Goal: Information Seeking & Learning: Learn about a topic

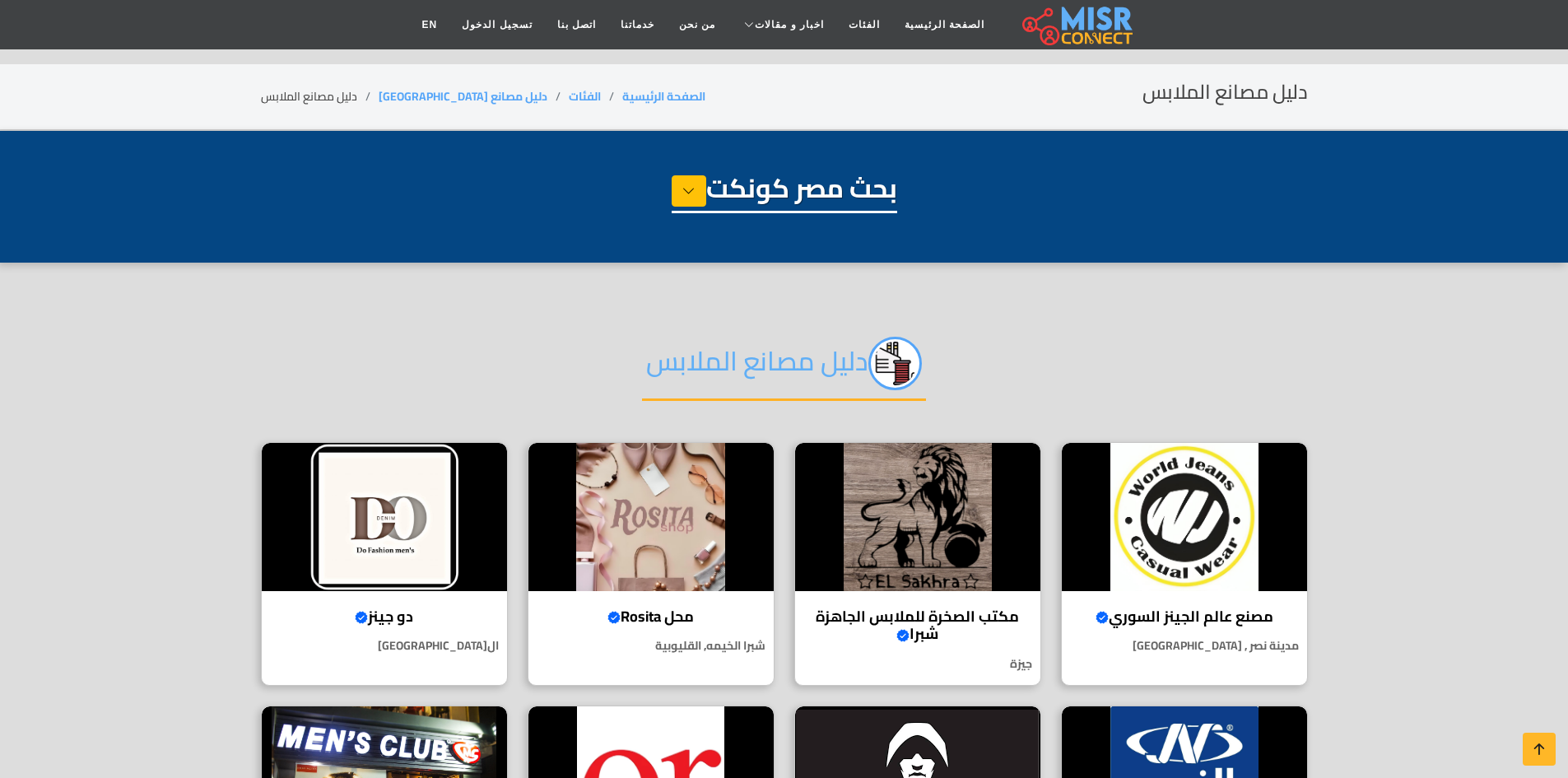
select select "**********"
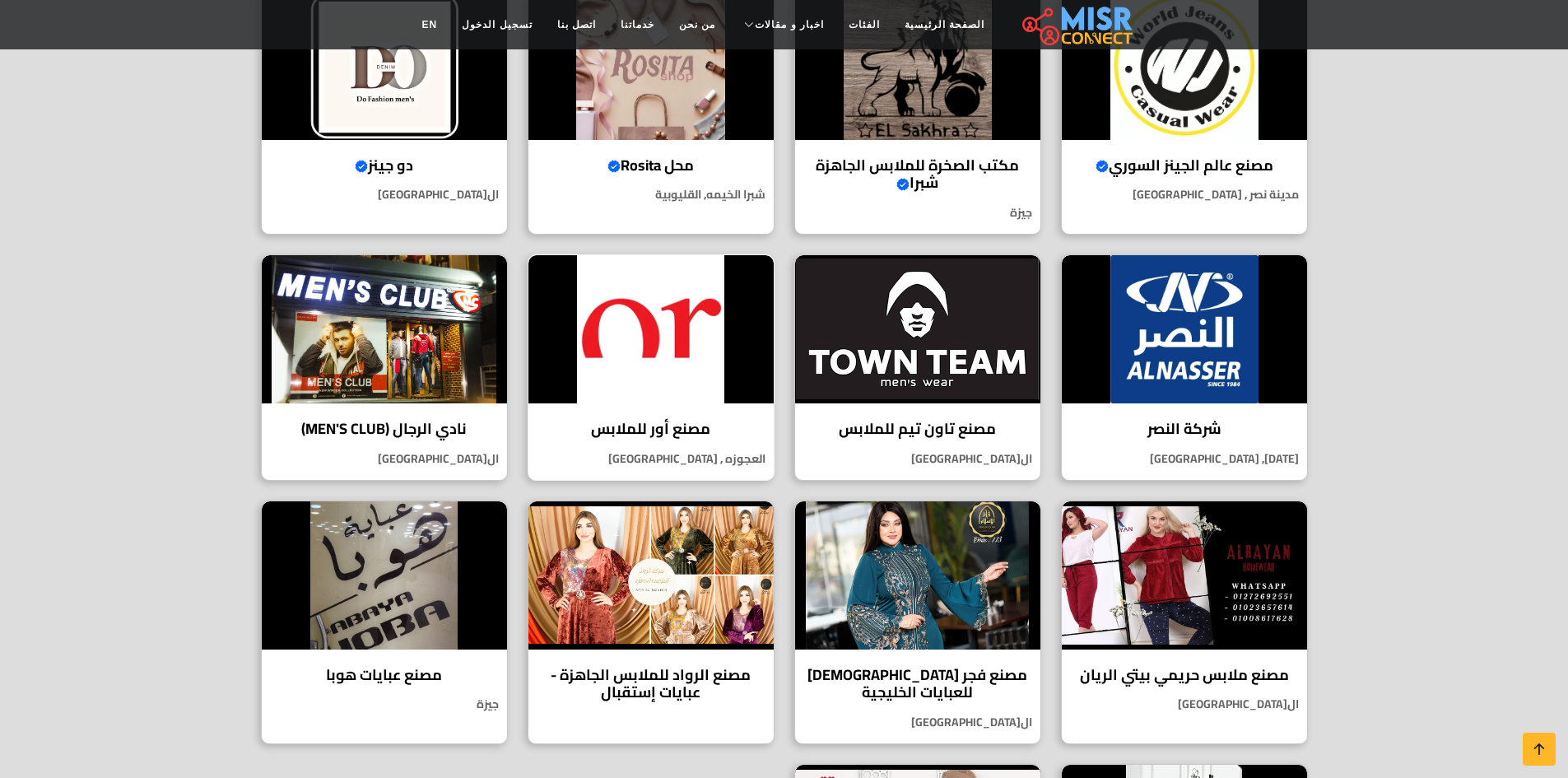
scroll to position [412, 0]
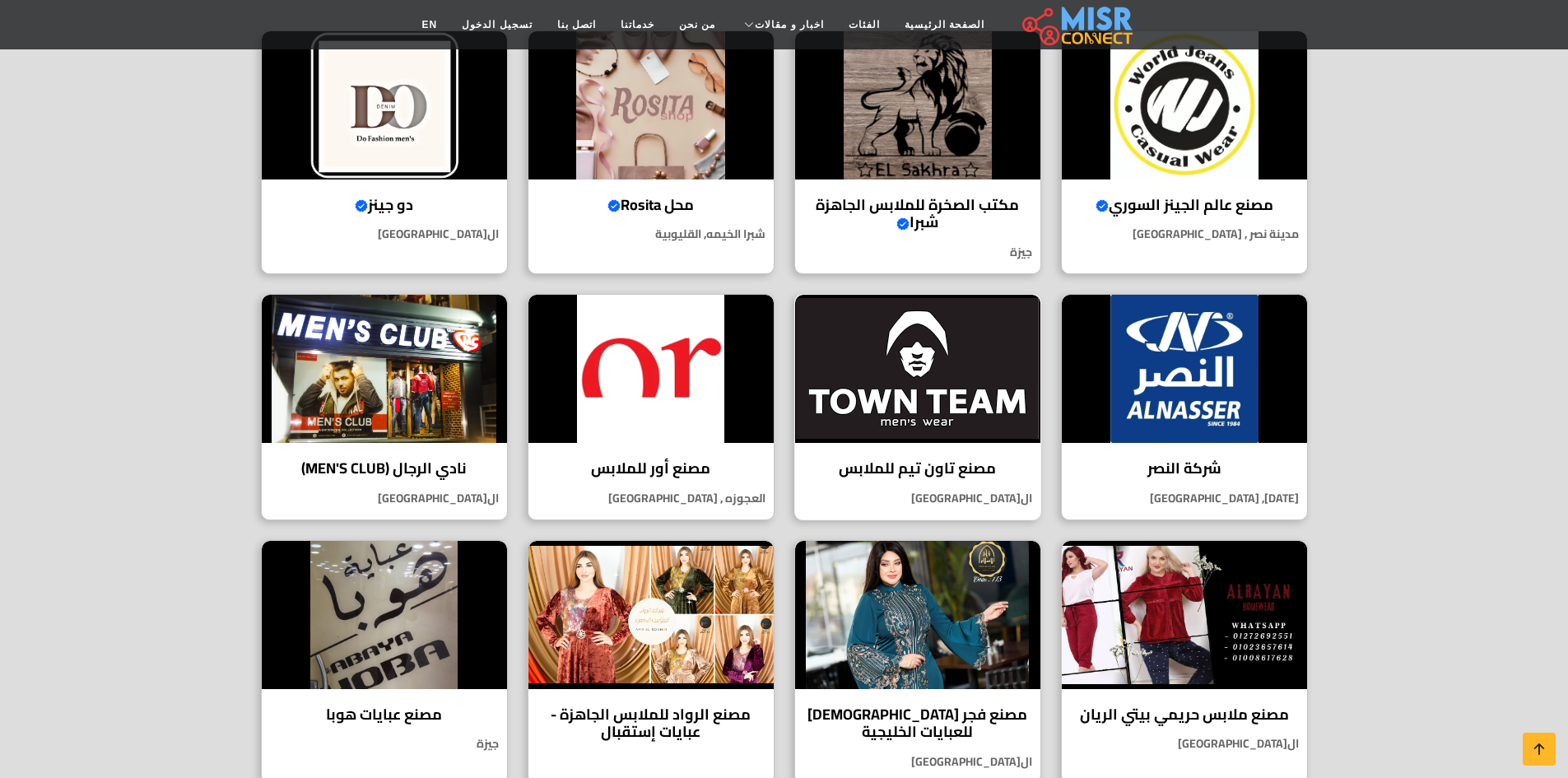
click at [913, 369] on img at bounding box center [918, 369] width 245 height 148
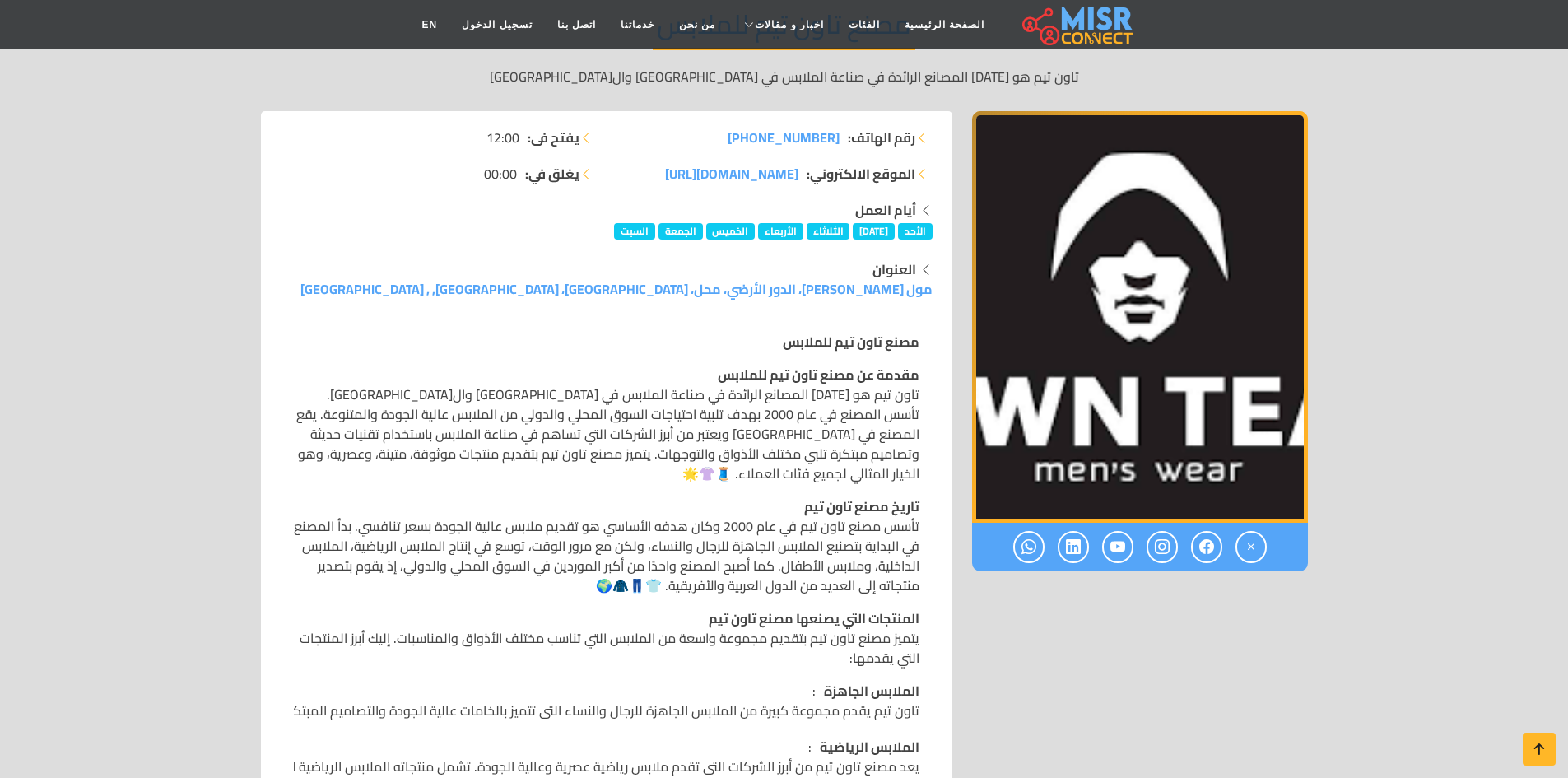
scroll to position [247, 0]
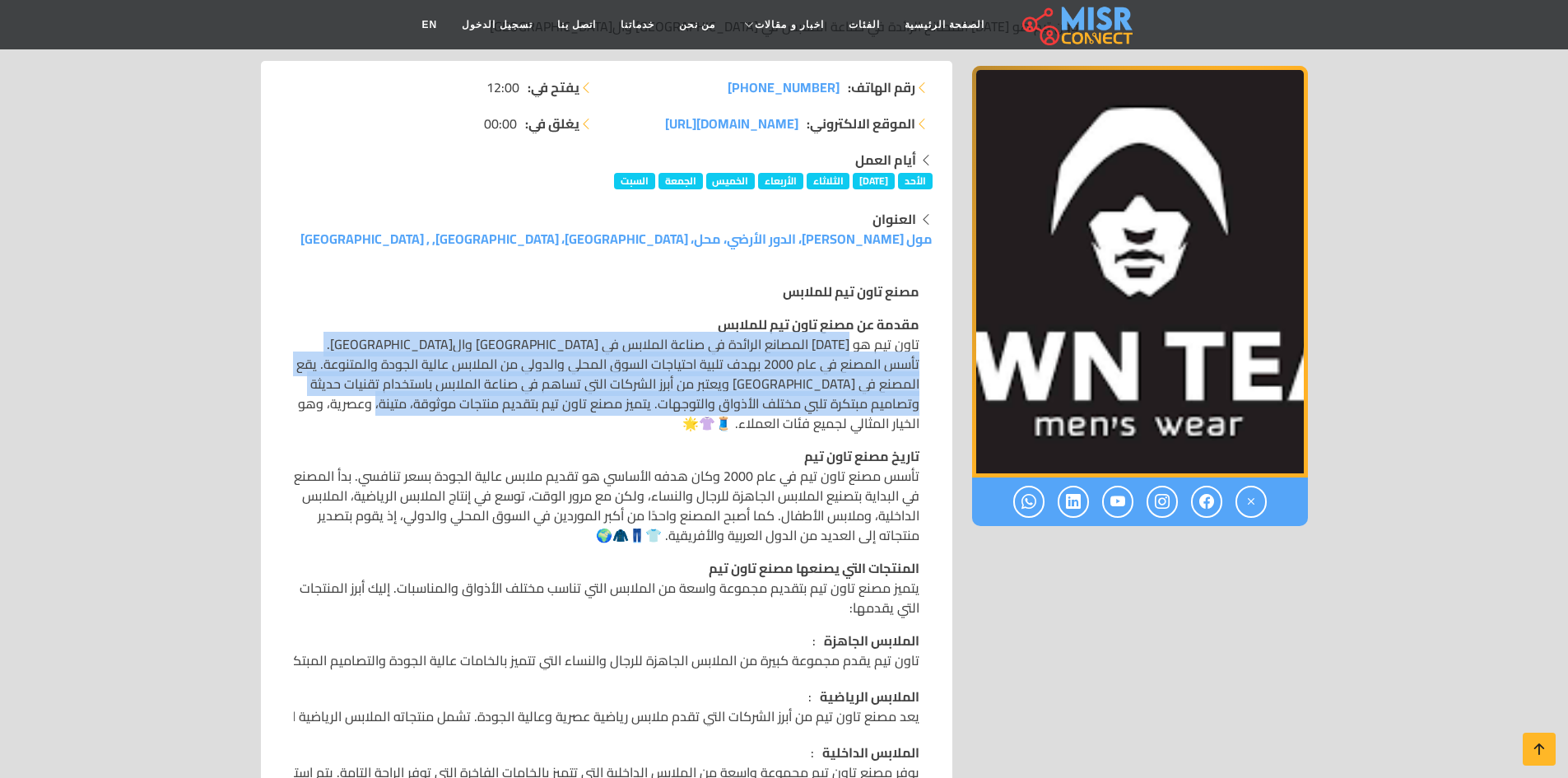
drag, startPoint x: 852, startPoint y: 342, endPoint x: 461, endPoint y: 413, distance: 397.4
click at [461, 413] on p "مقدمة عن مصنع تاون تيم للملابس تاون تيم هو أحد المصانع الرائدة في صناعة الملابس…" at bounding box center [607, 374] width 626 height 119
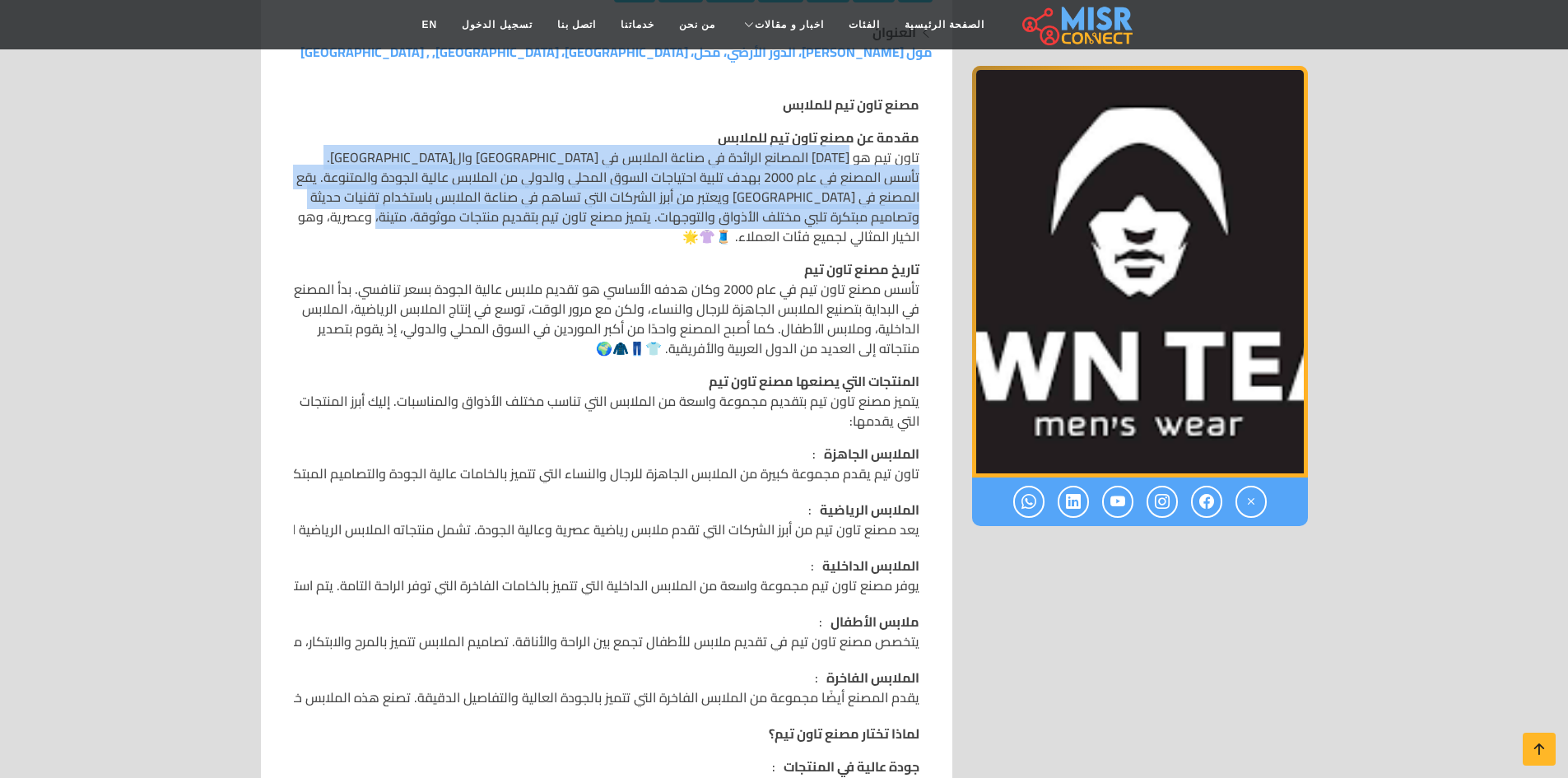
scroll to position [494, 0]
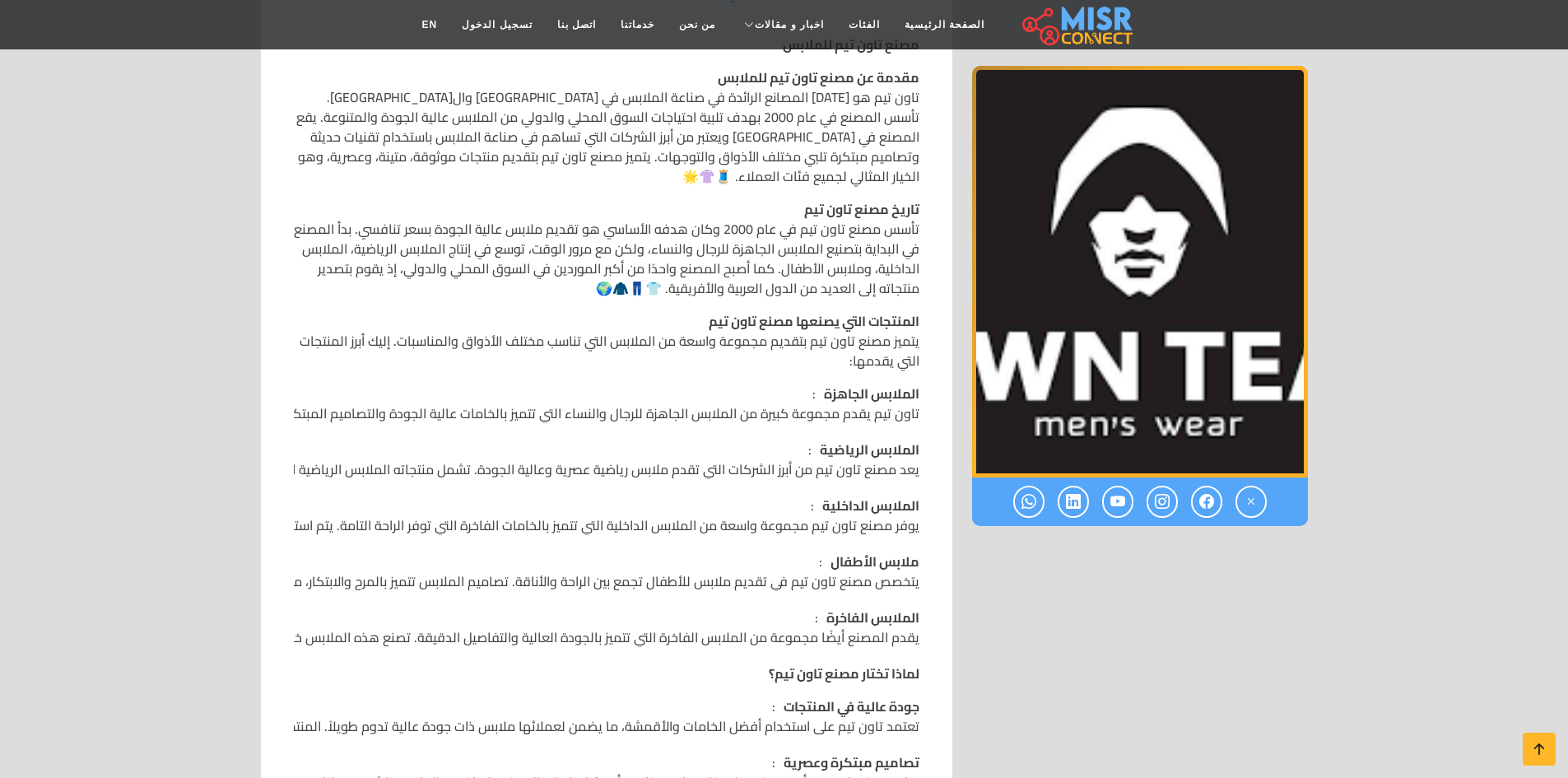
click at [562, 311] on p "المنتجات التي يصنعها مصنع تاون تيم يتميز مصنع تاون تيم بتقديم مجموعة واسعة من ا…" at bounding box center [607, 340] width 626 height 59
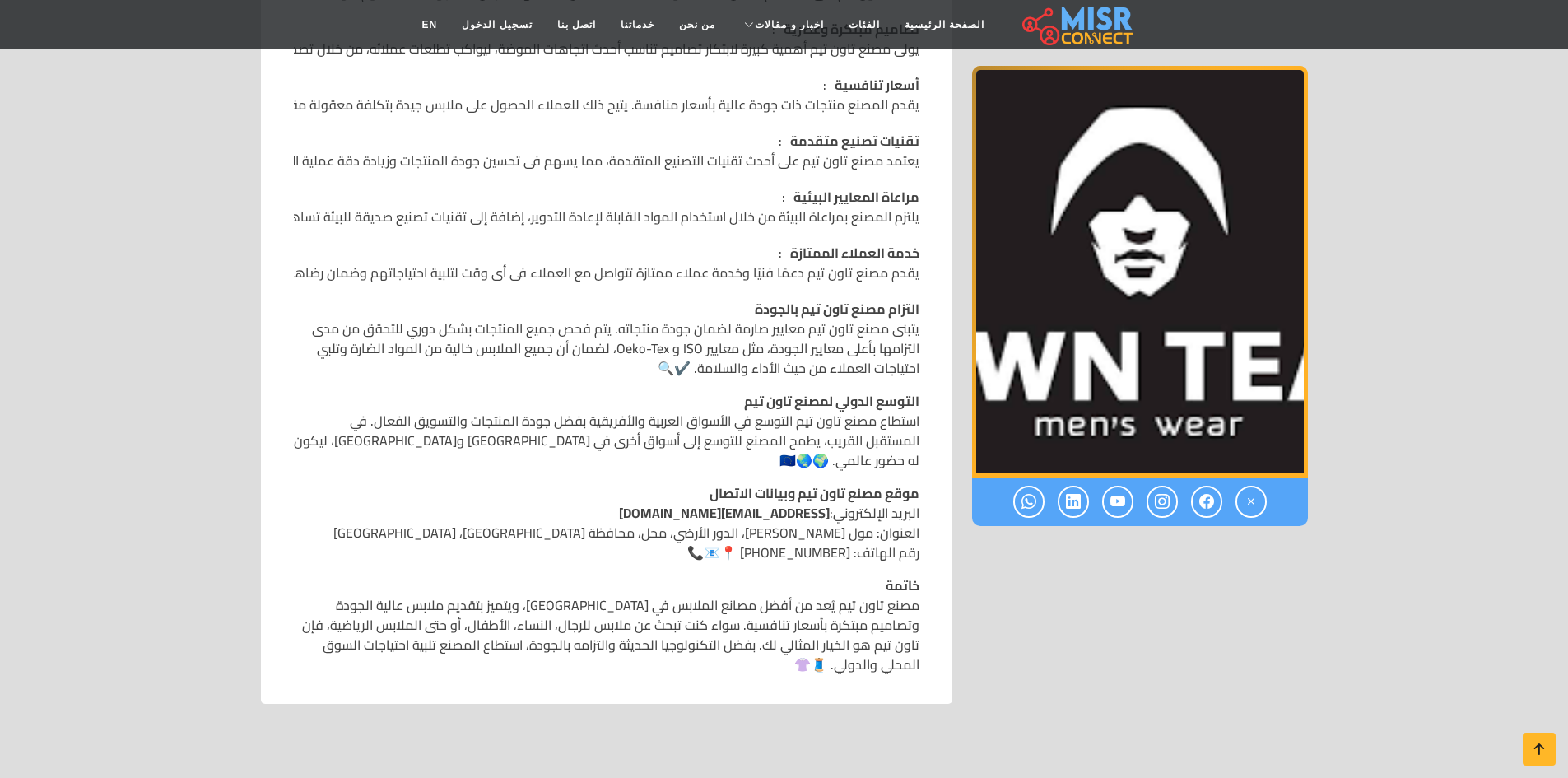
scroll to position [1236, 0]
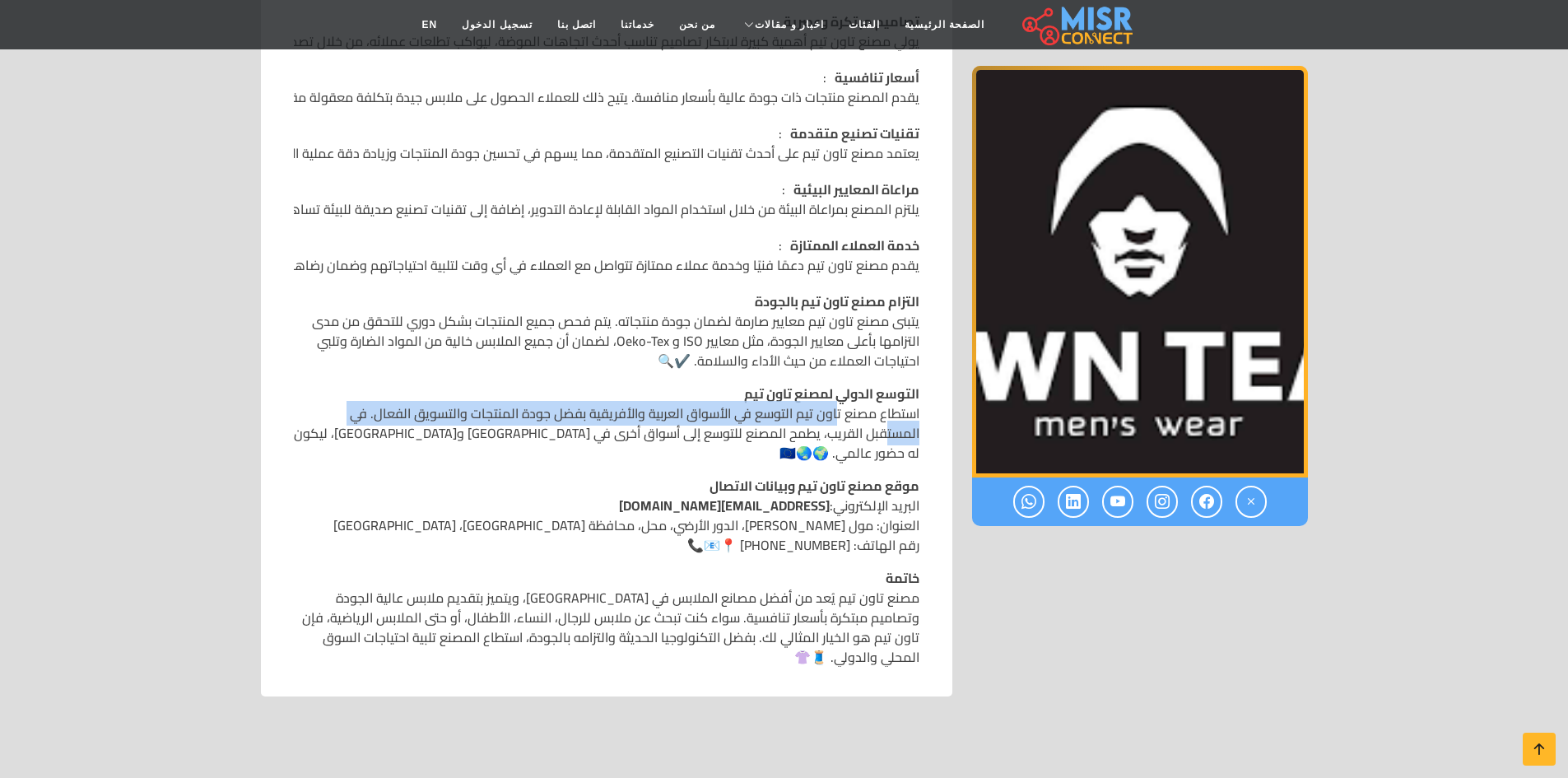
drag, startPoint x: 837, startPoint y: 396, endPoint x: 321, endPoint y: 401, distance: 516.0
click at [321, 401] on p "التوسع الدولي لمصنع تاون تيم استطاع مصنع تاون تيم التوسع في الأسواق العربية وال…" at bounding box center [607, 423] width 626 height 79
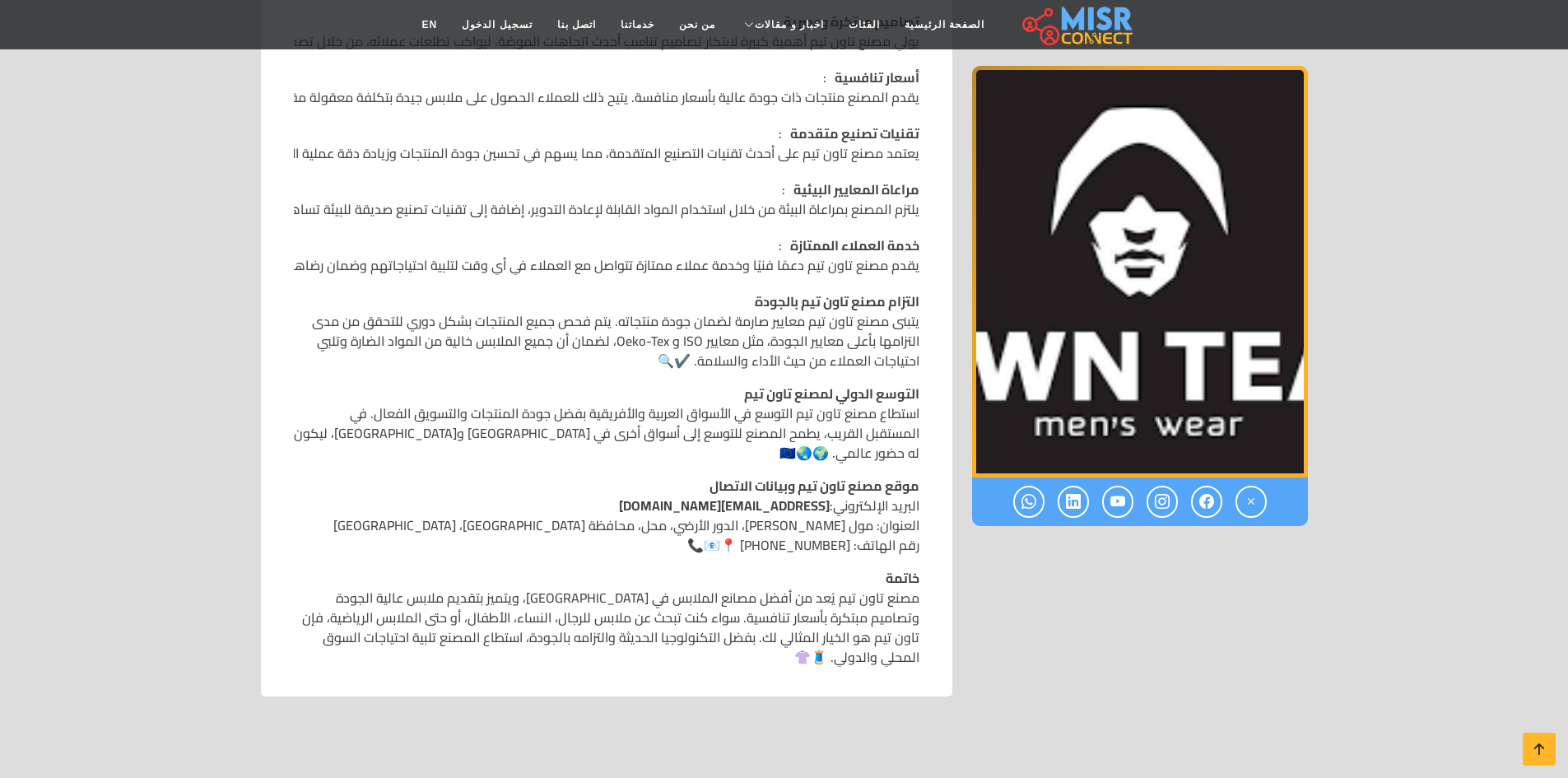
click at [592, 292] on p "التزام مصنع تاون تيم بالجودة يتبنى مصنع تاون تيم معايير صارمة لضمان جودة منتجات…" at bounding box center [607, 331] width 626 height 79
drag, startPoint x: 719, startPoint y: 304, endPoint x: 499, endPoint y: 305, distance: 220.0
click at [499, 305] on p "التزام مصنع تاون تيم بالجودة يتبنى مصنع تاون تيم معايير صارمة لضمان جودة منتجات…" at bounding box center [607, 331] width 626 height 79
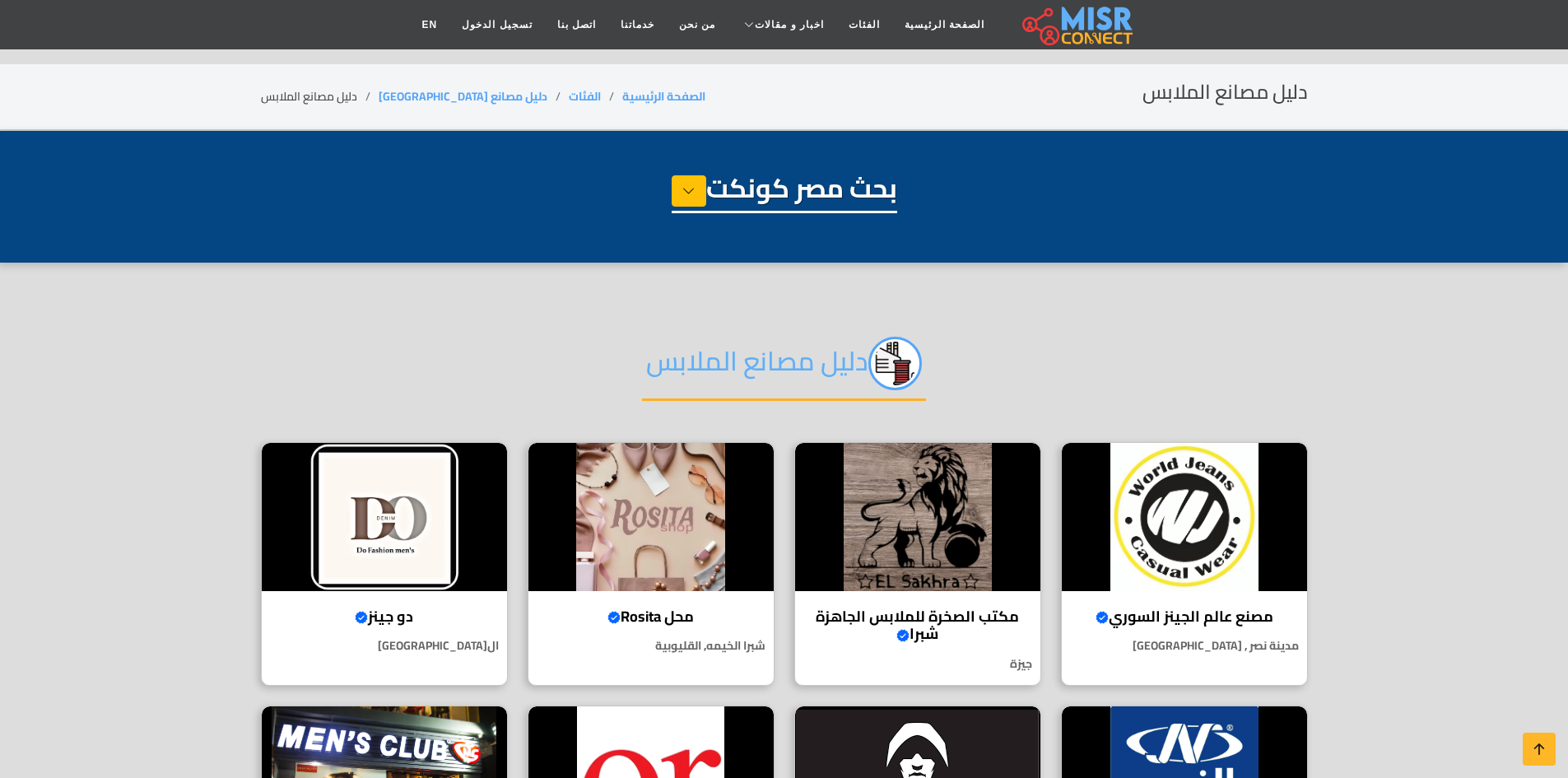
select select "**********"
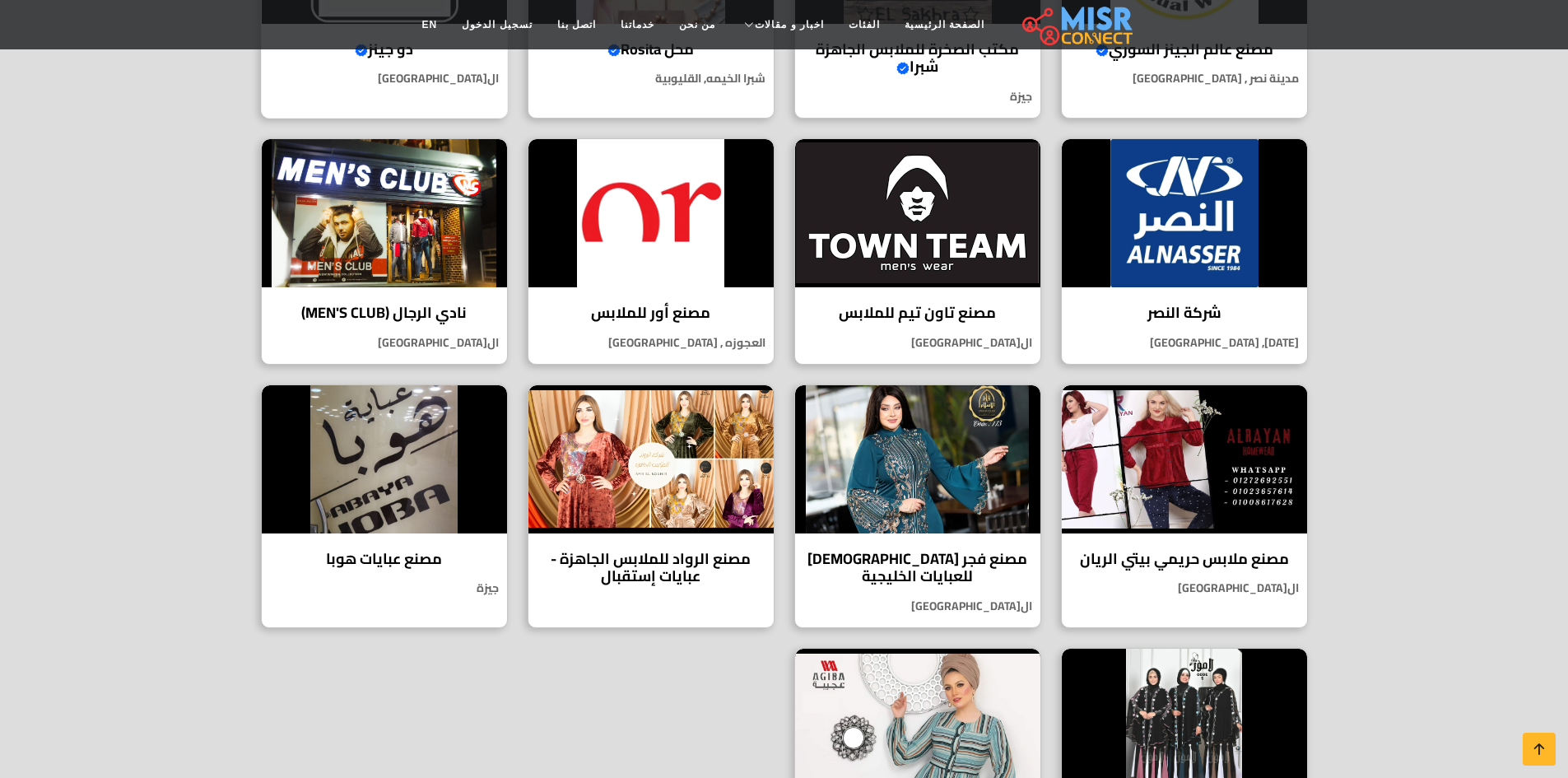
scroll to position [577, 0]
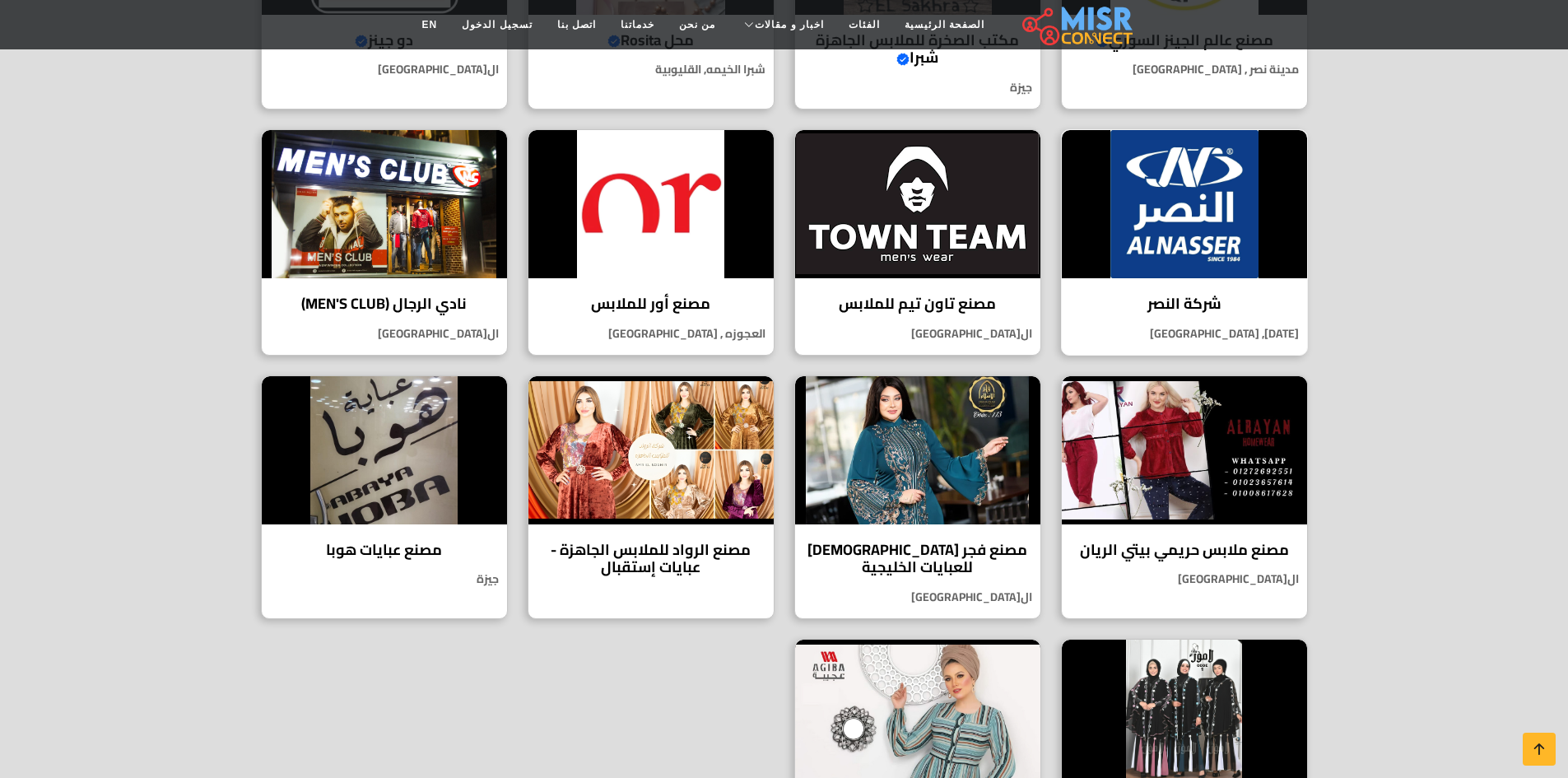
click at [1217, 286] on div "شركة النصر شركة النصر لتوريد الملابس الجاهزة هي واحدة من الشركات الرائدة في صنا…" at bounding box center [1185, 242] width 247 height 226
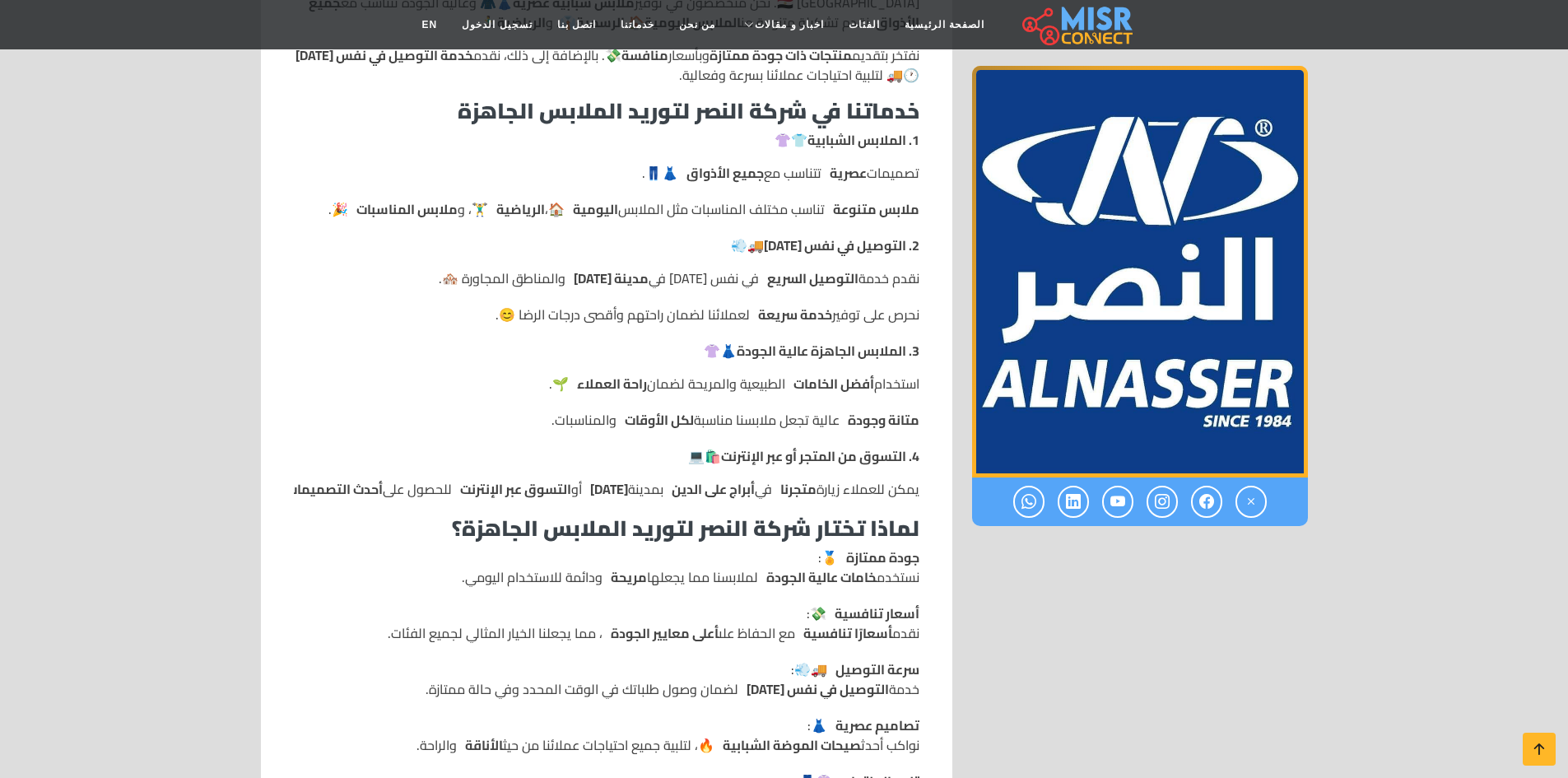
scroll to position [741, 0]
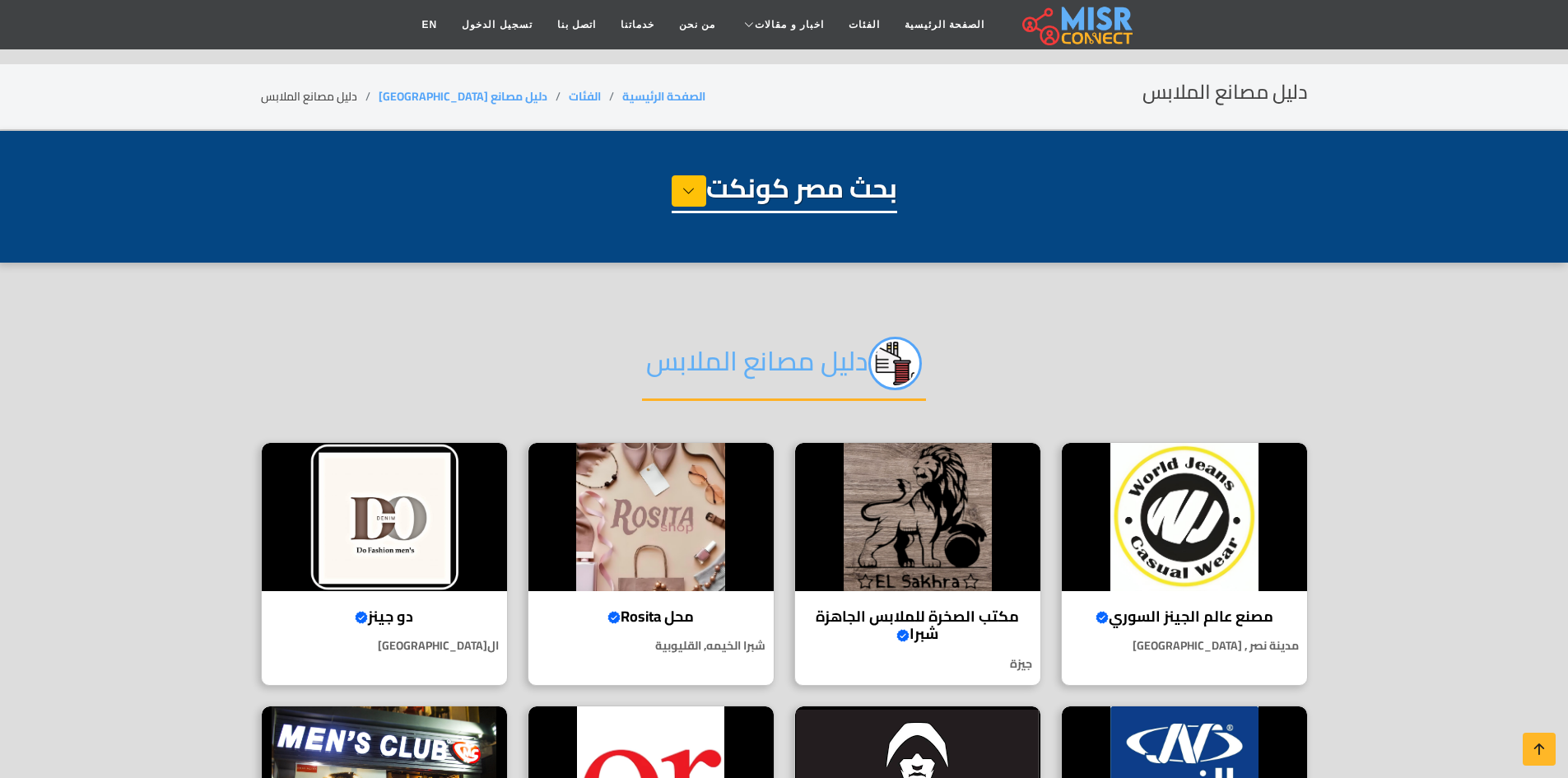
select select "**********"
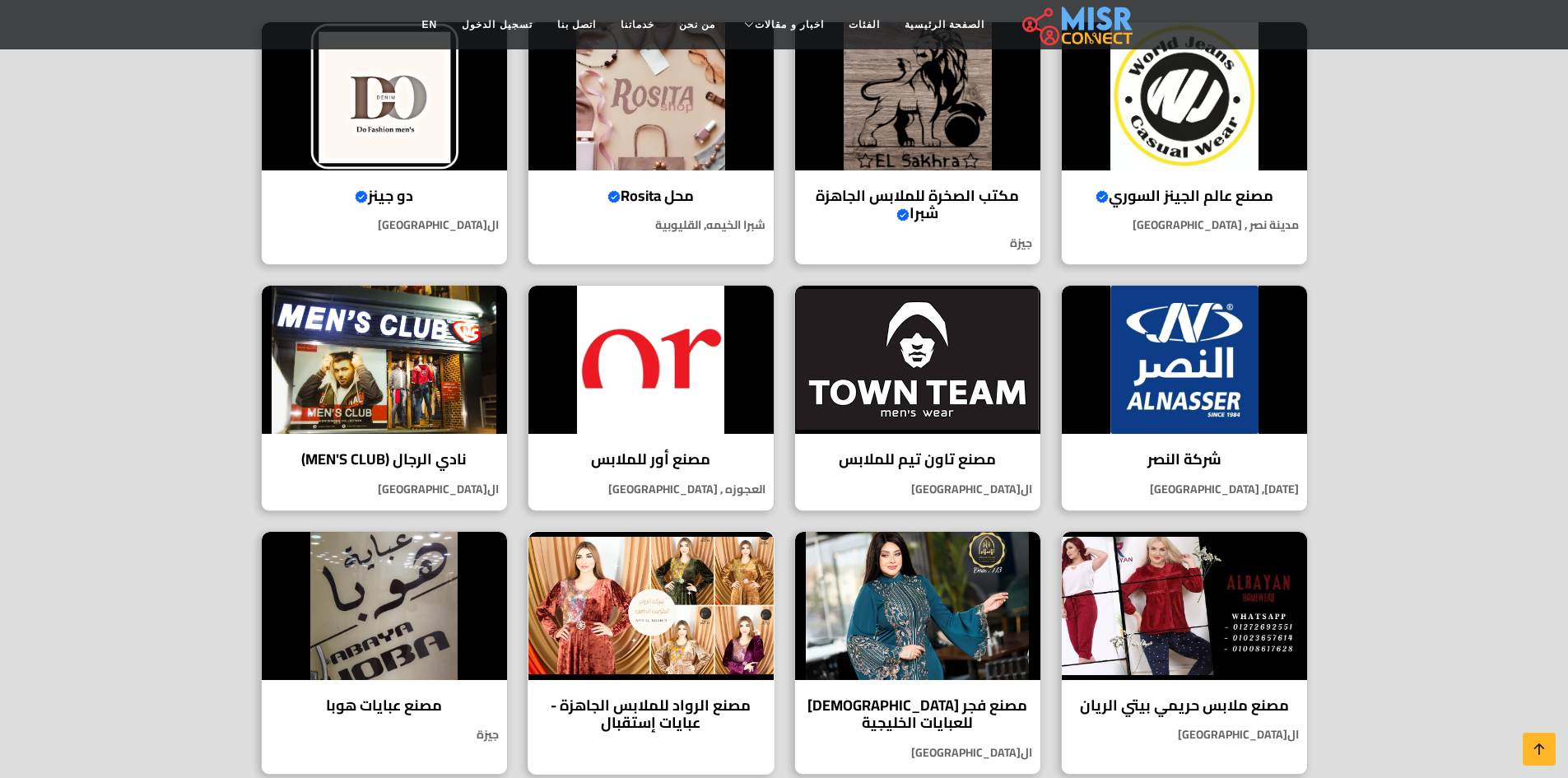
scroll to position [412, 0]
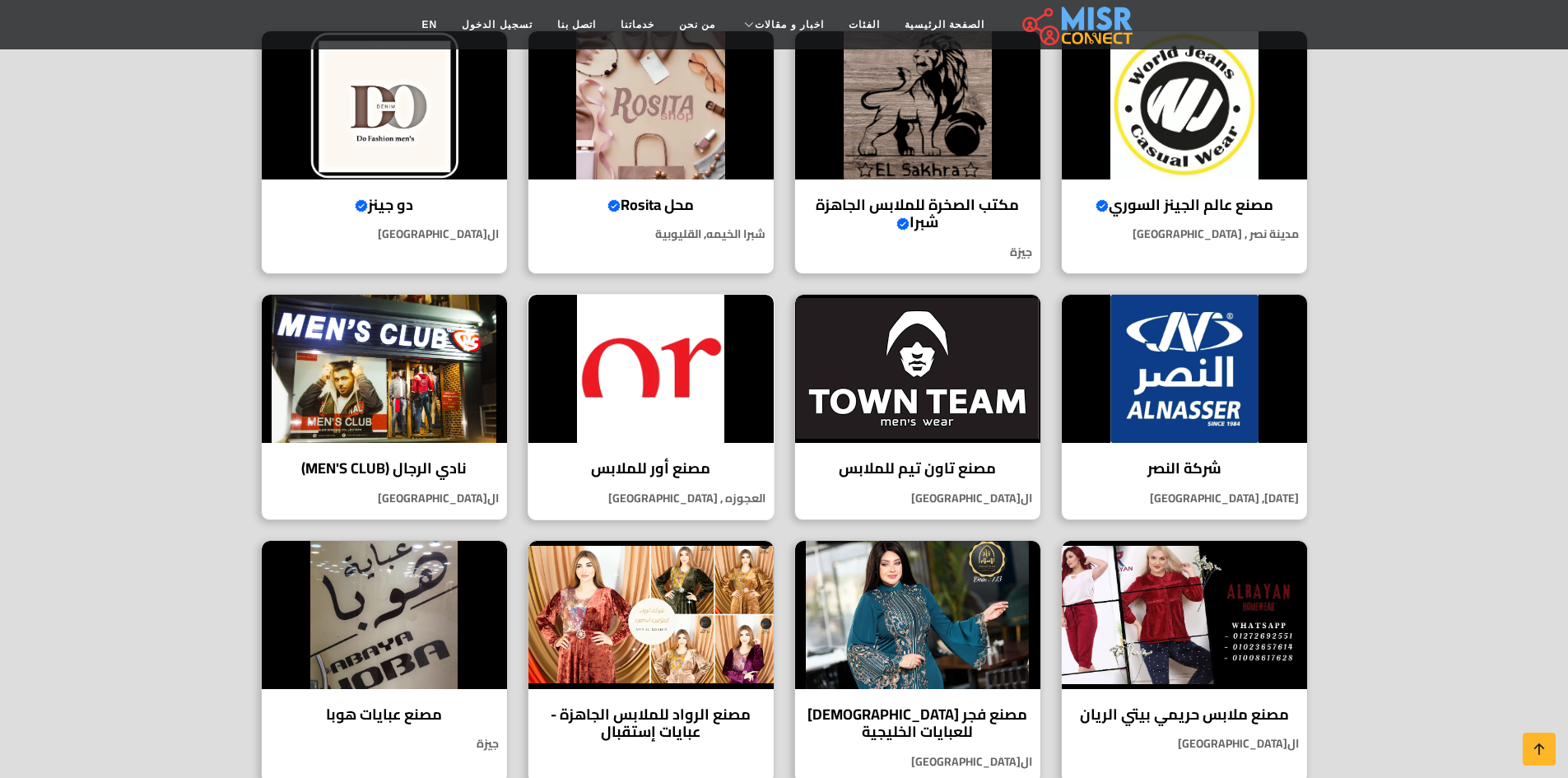
click at [650, 359] on img at bounding box center [651, 369] width 245 height 148
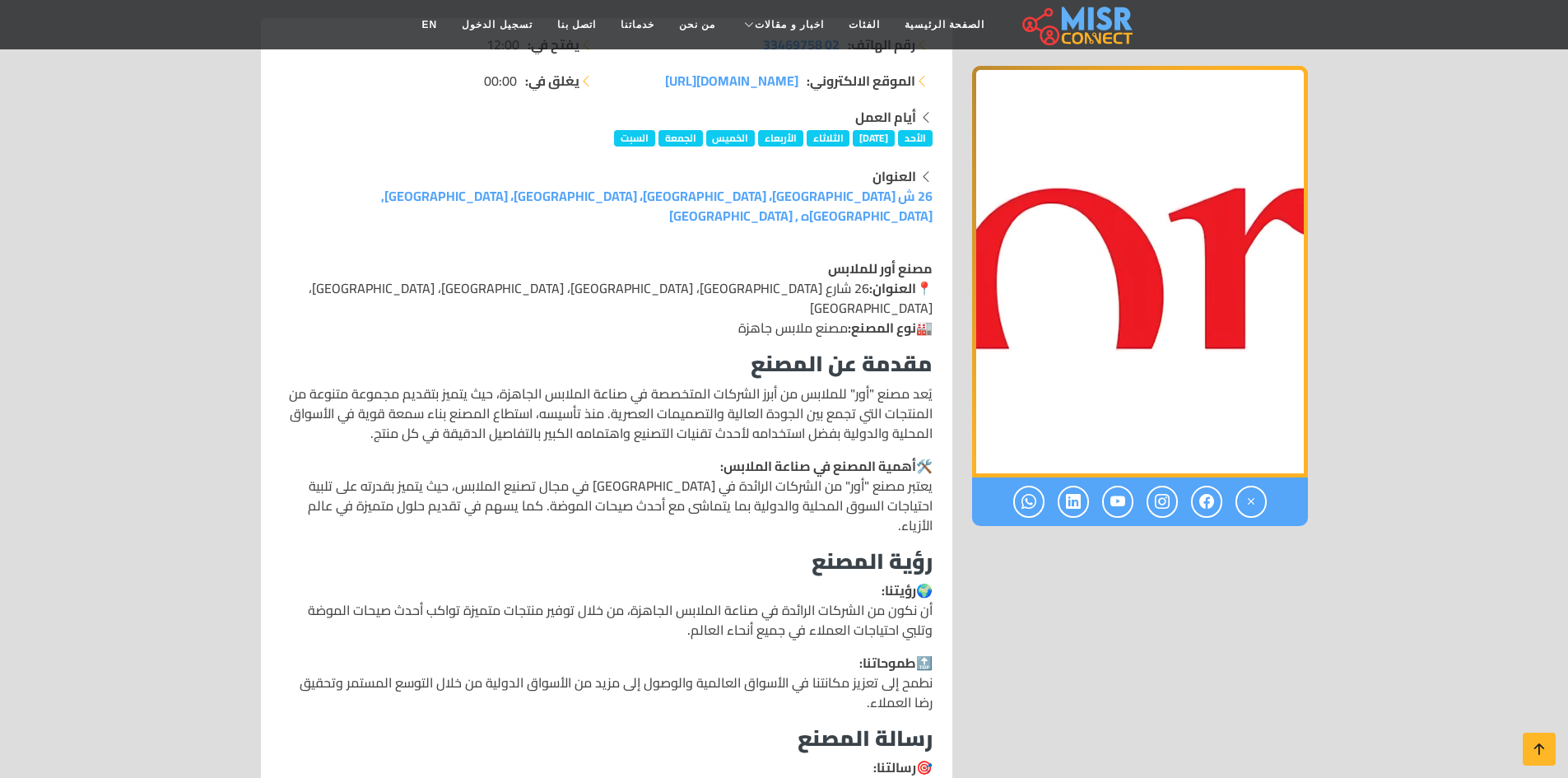
scroll to position [412, 0]
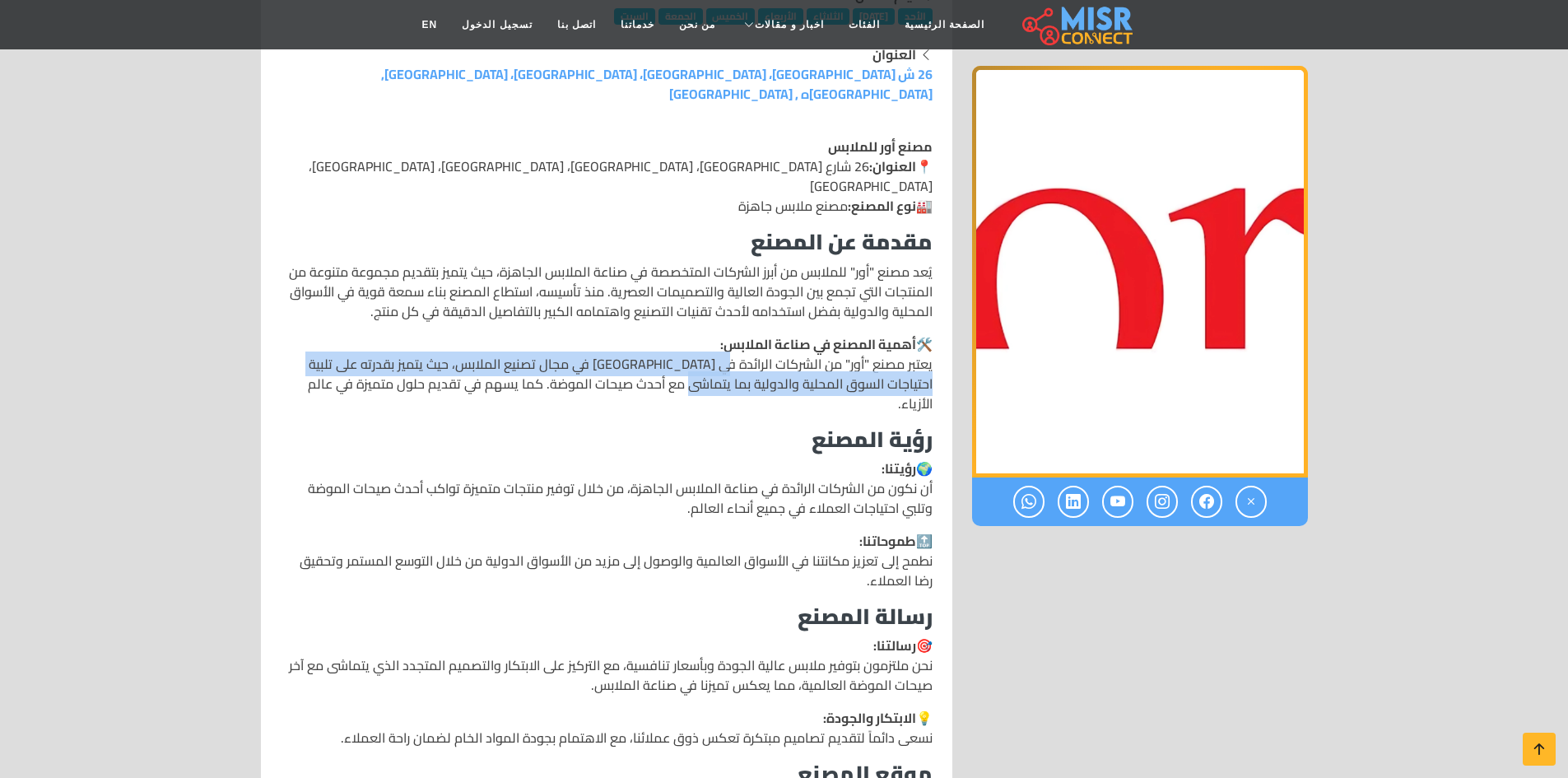
drag, startPoint x: 729, startPoint y: 324, endPoint x: 731, endPoint y: 343, distance: 19.1
click at [731, 343] on p "🛠️ أهمية المصنع في صناعة الملابس: يعتبر مصنع "أور" من الشركات الرائدة في مصر في…" at bounding box center [607, 373] width 652 height 79
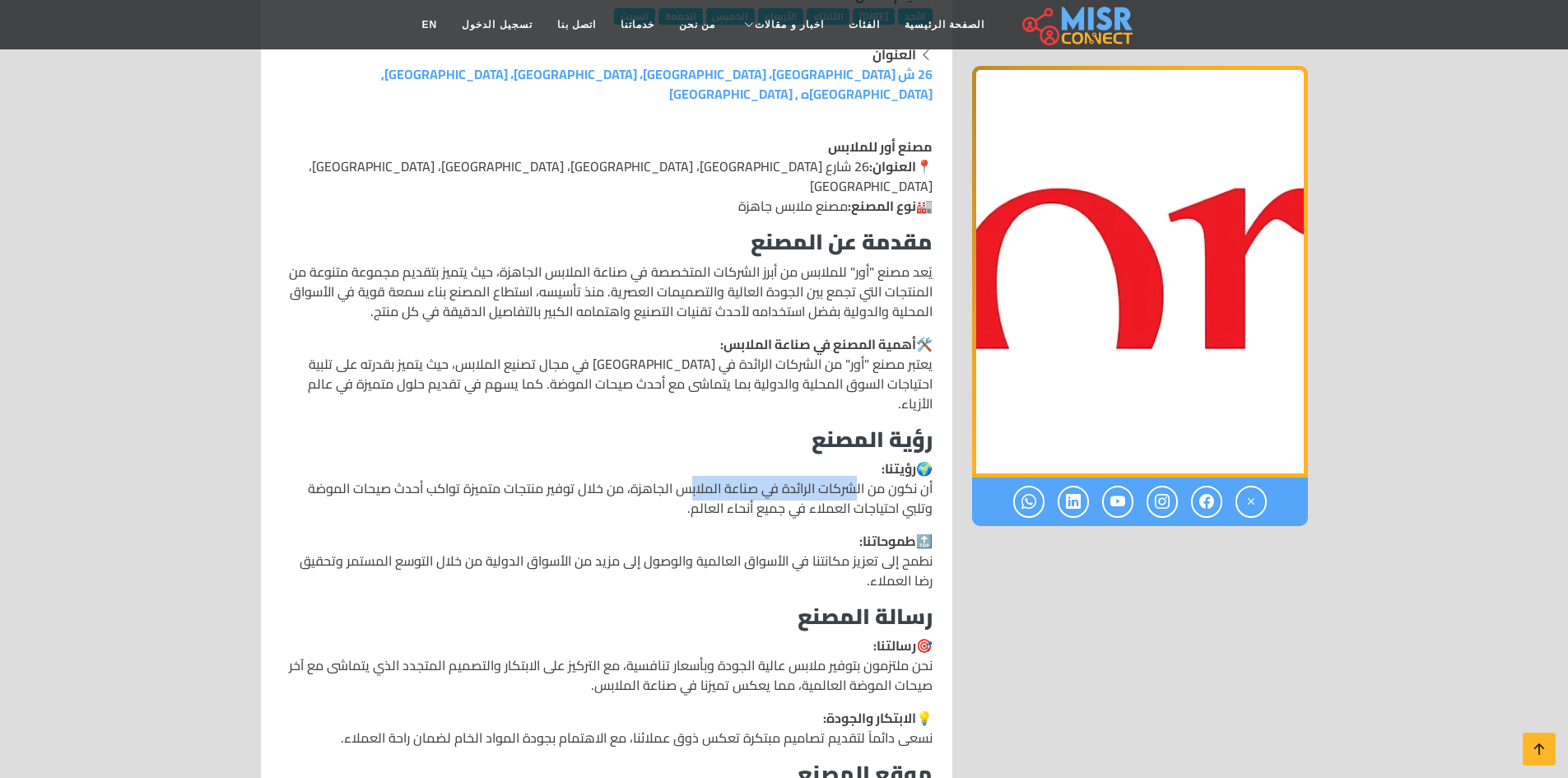
drag, startPoint x: 854, startPoint y: 431, endPoint x: 690, endPoint y: 429, distance: 164.0
click at [690, 459] on p "🌍 رؤيتنا: أن نكون من الشركات الرائدة في صناعة الملابس الجاهزة، من خلال توفير من…" at bounding box center [607, 488] width 652 height 59
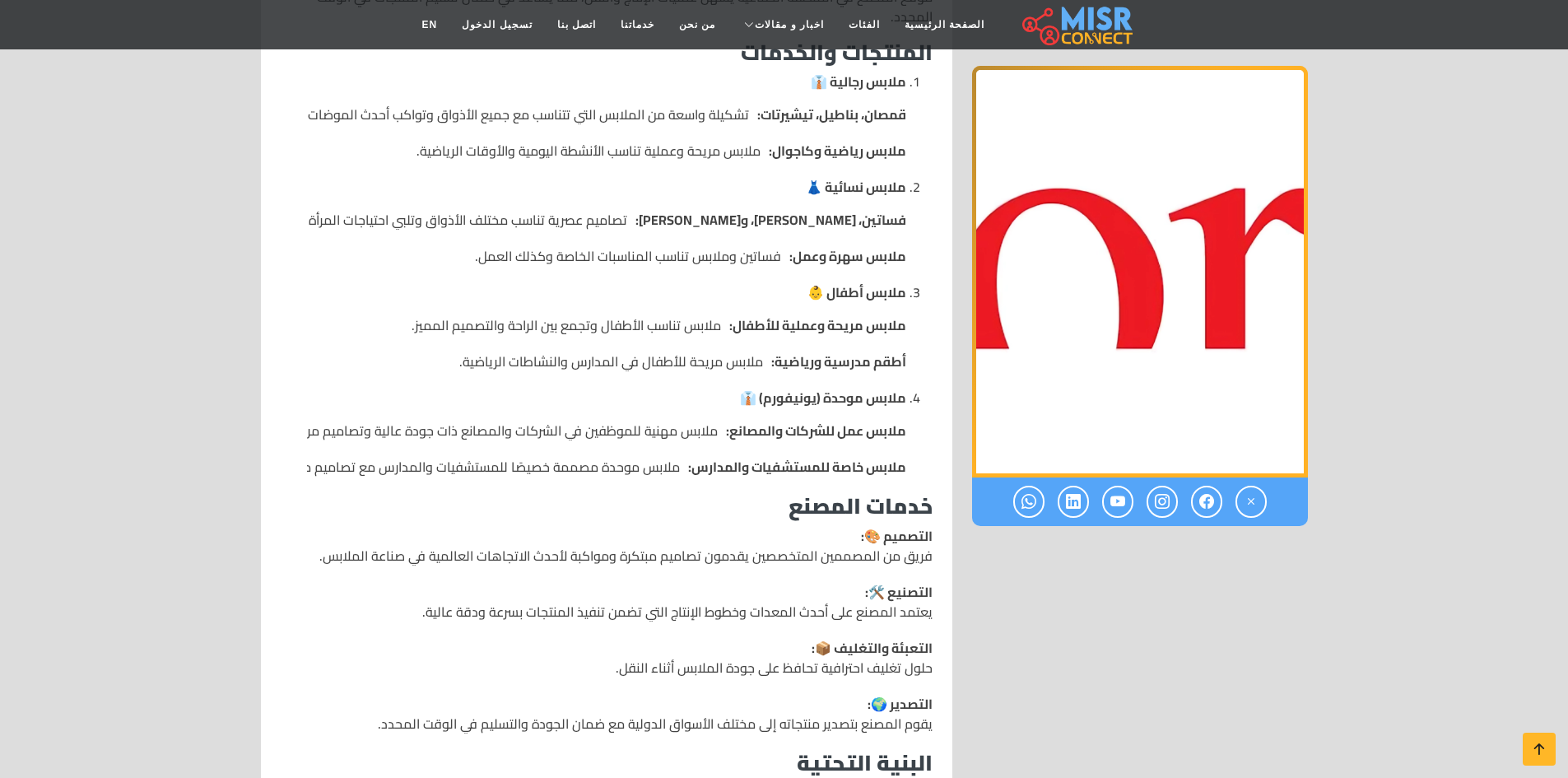
scroll to position [1318, 0]
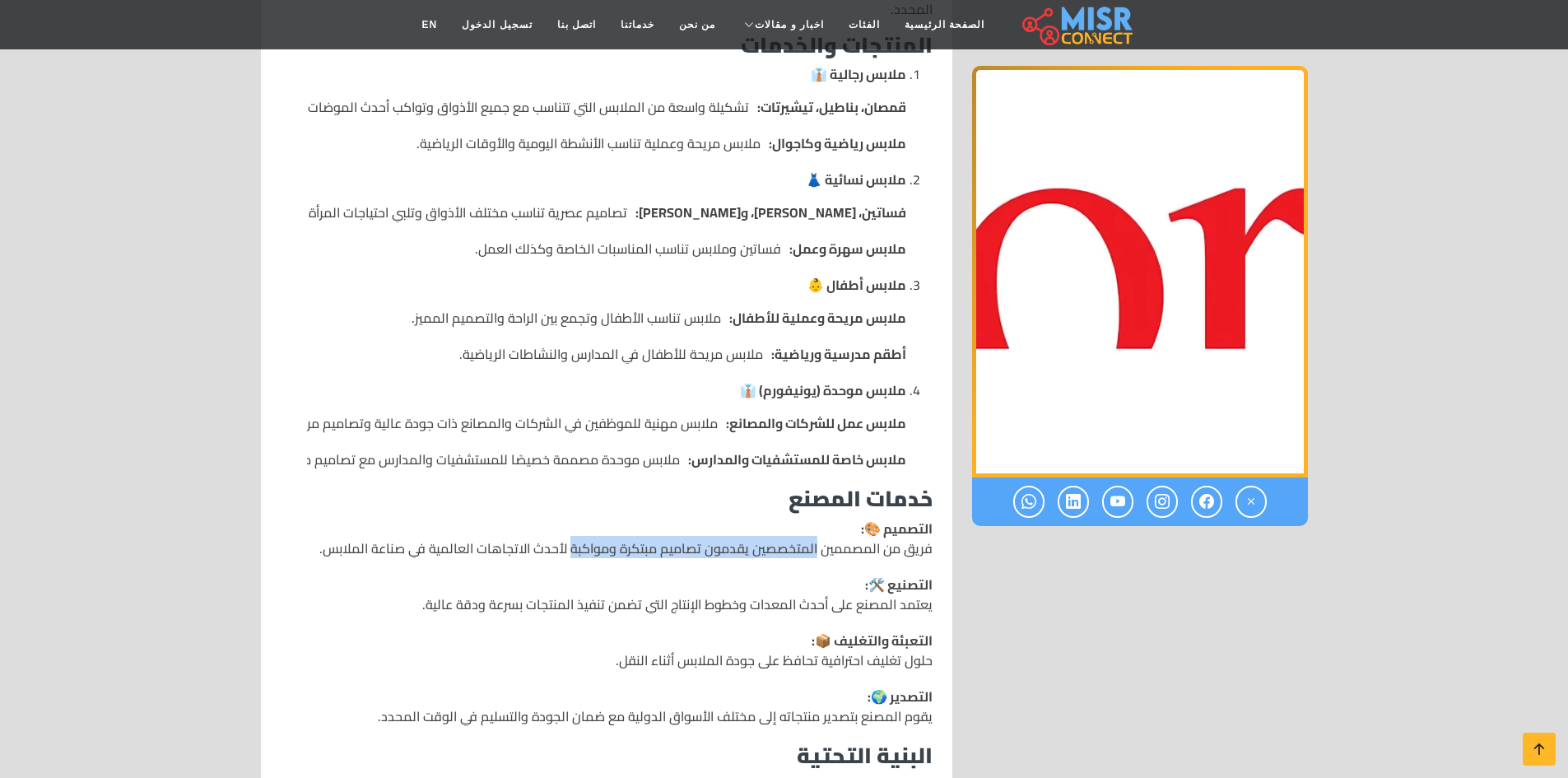
drag, startPoint x: 819, startPoint y: 468, endPoint x: 574, endPoint y: 476, distance: 245.1
click at [574, 519] on p "التصميم 🎨: فريق من المصممين المتخصصين يقدمون تصاميم مبتكرة ومواكبة لأحدث الاتجا…" at bounding box center [626, 538] width 613 height 39
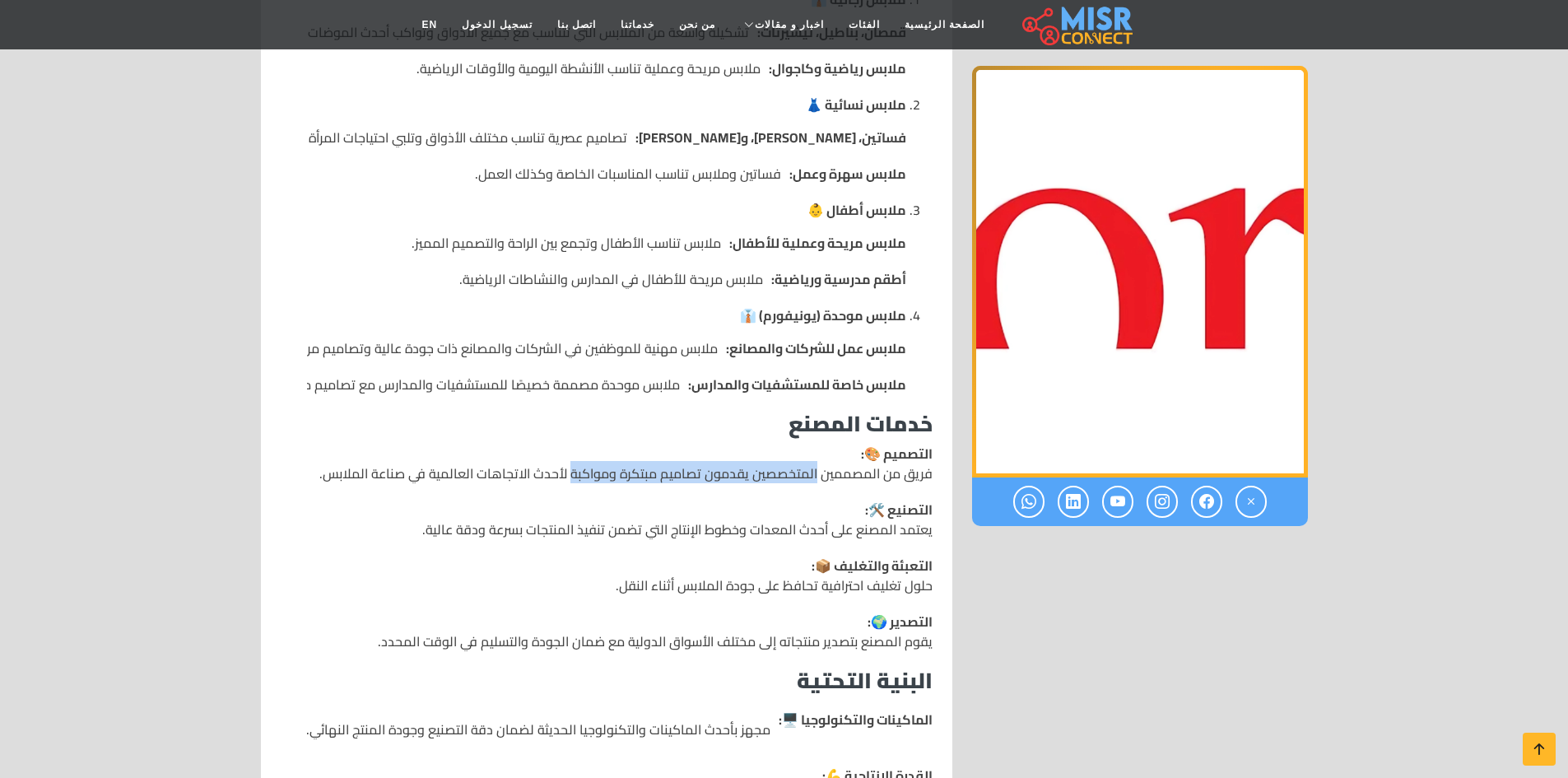
scroll to position [1400, 0]
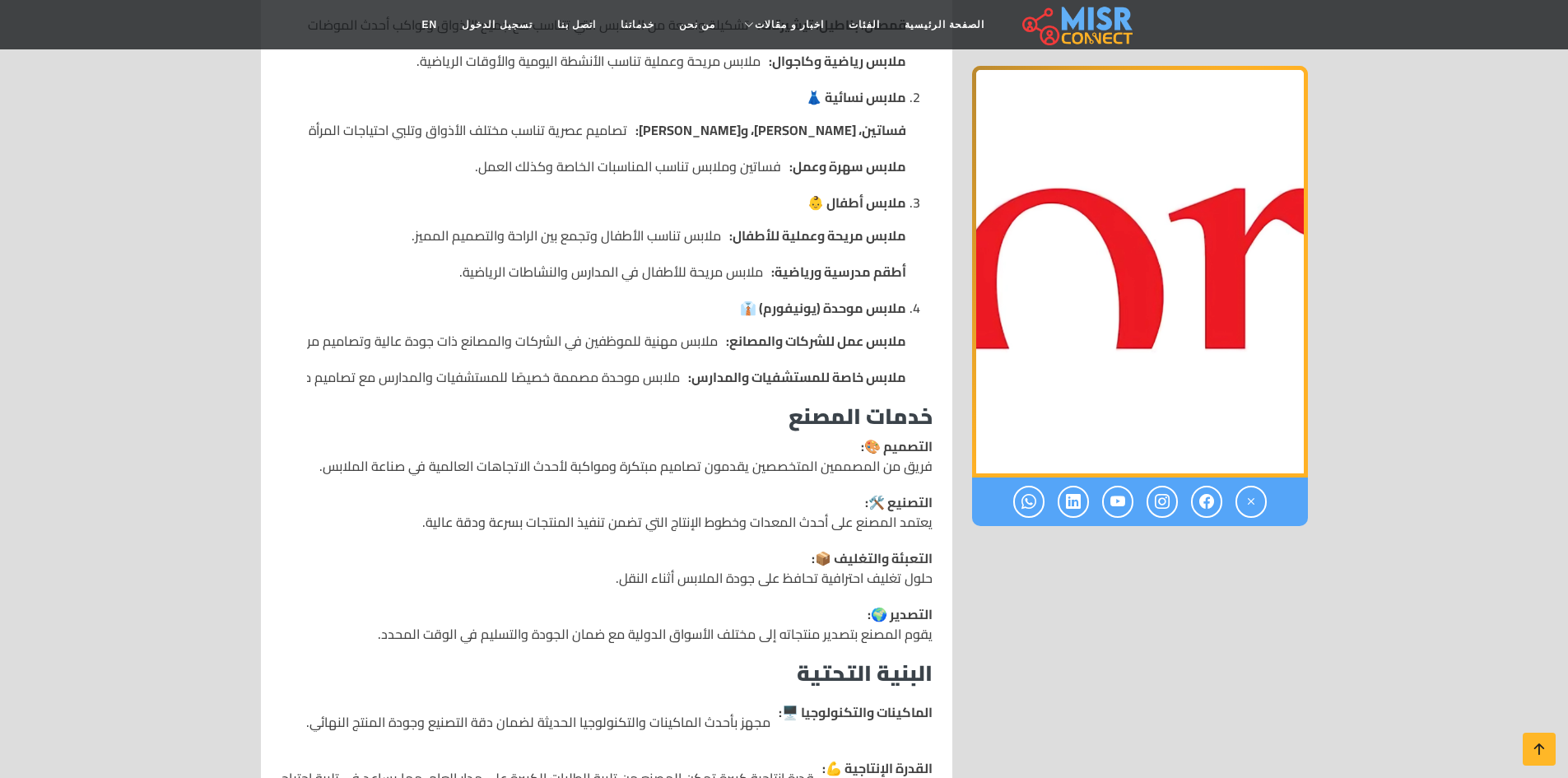
click at [575, 548] on li "التعبئة والتغليف 📦: حلول تغليف احترافية تحافظ على جودة الملابس أثناء النقل." at bounding box center [607, 567] width 652 height 39
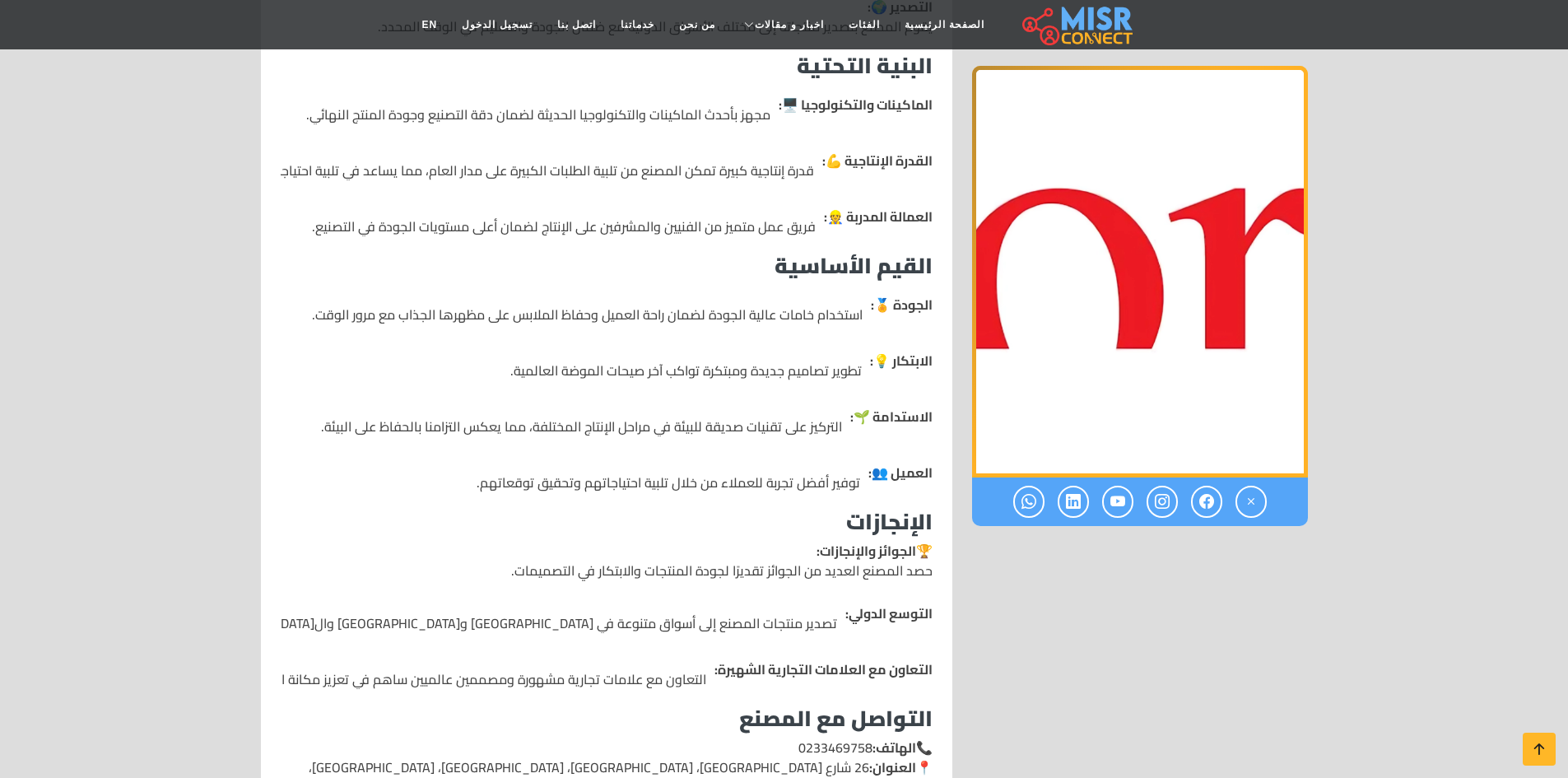
scroll to position [2059, 0]
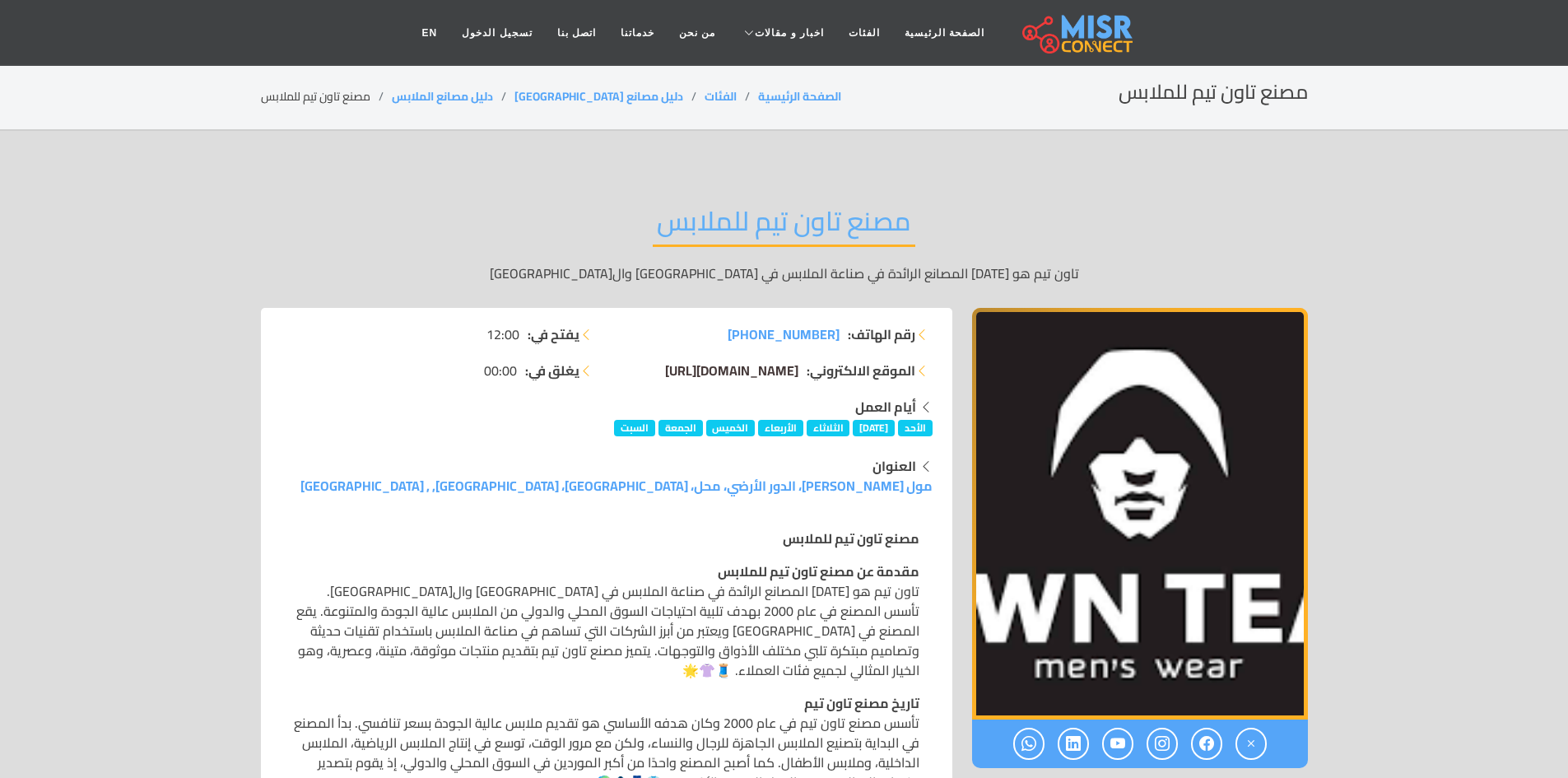
click at [673, 370] on span "[DOMAIN_NAME][URL]" at bounding box center [732, 370] width 134 height 25
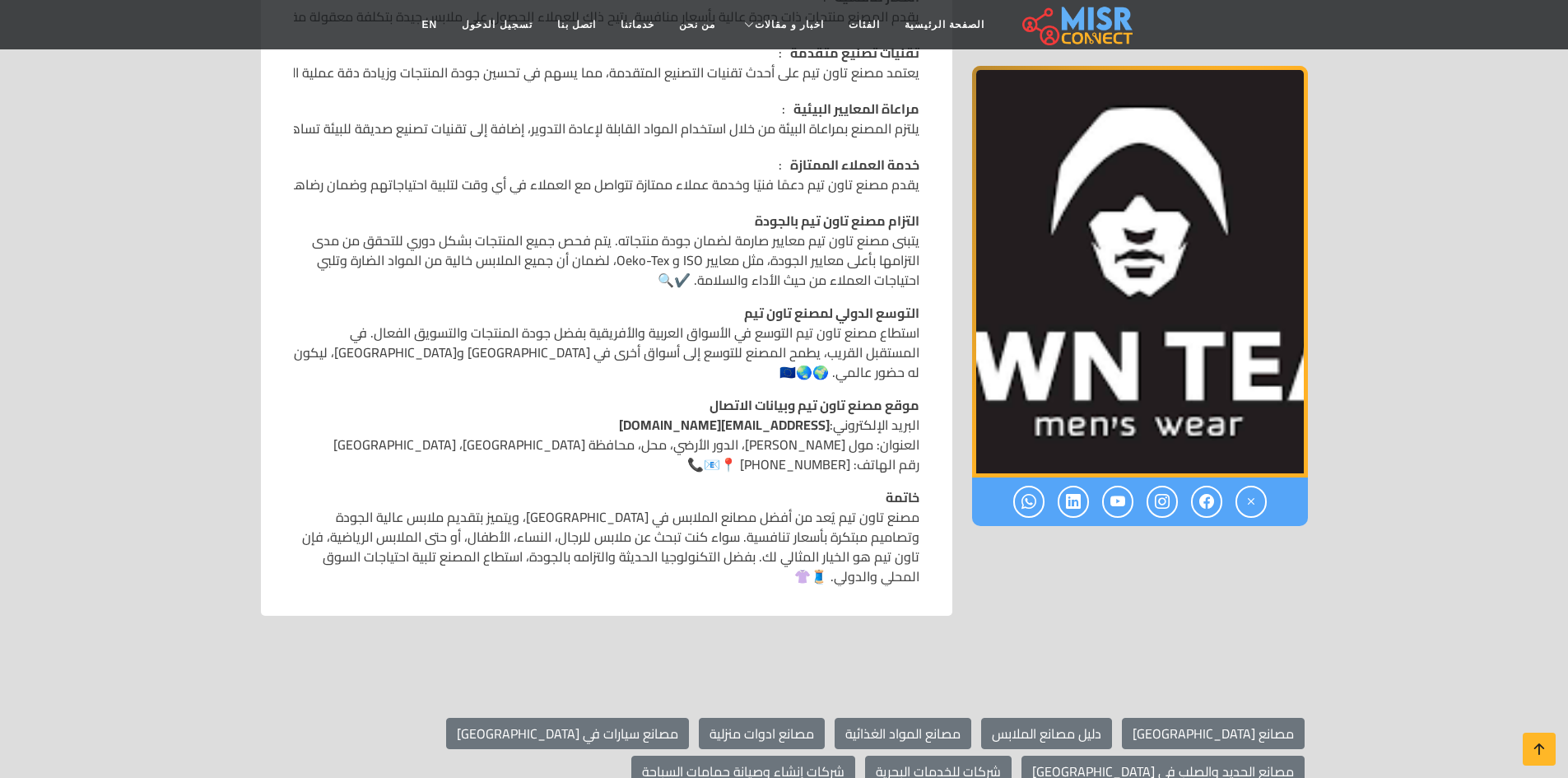
scroll to position [1318, 0]
